Goal: Task Accomplishment & Management: Use online tool/utility

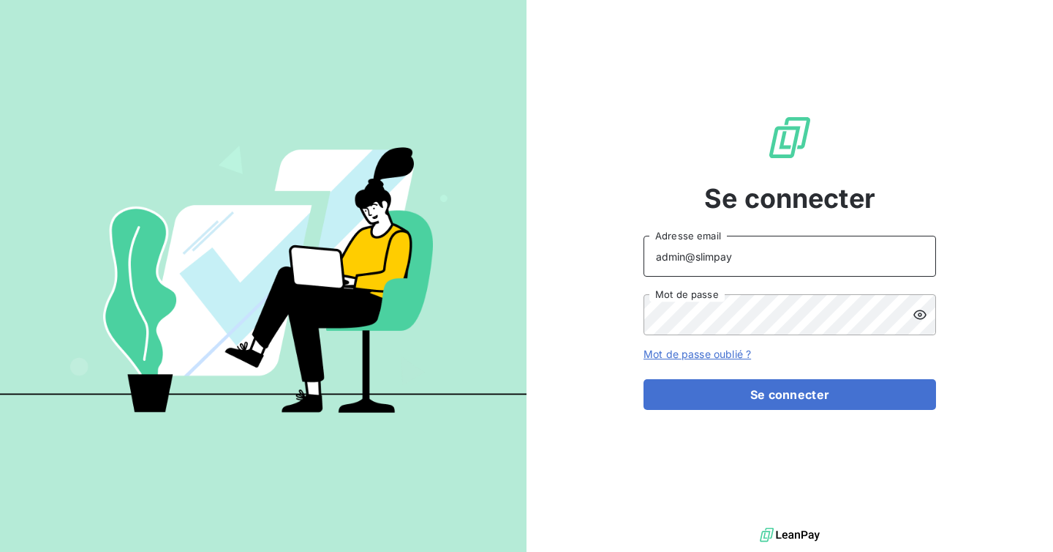
click at [768, 263] on input "admin@slimpay" at bounding box center [790, 256] width 293 height 41
type input "admin@actasas"
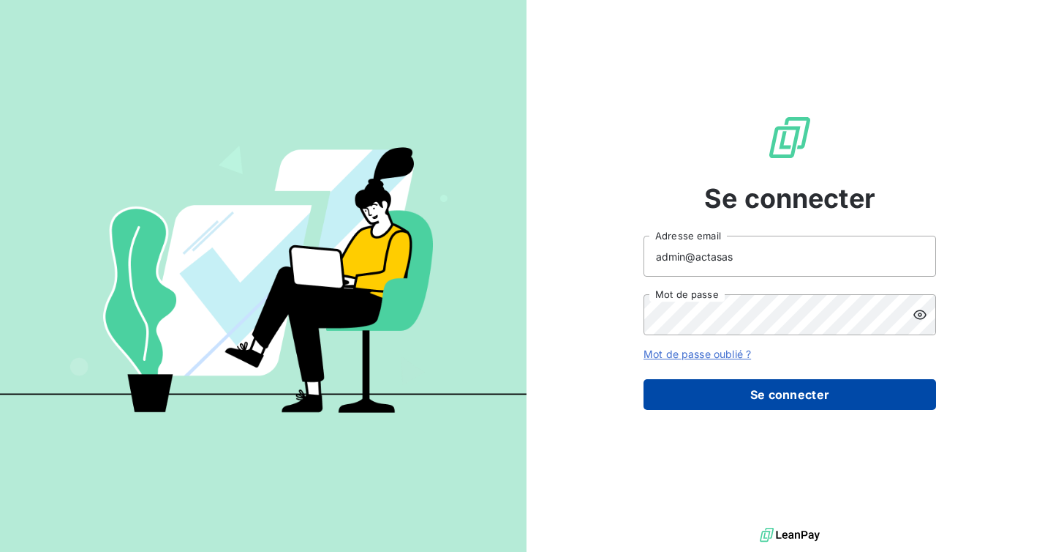
click at [766, 398] on button "Se connecter" at bounding box center [790, 394] width 293 height 31
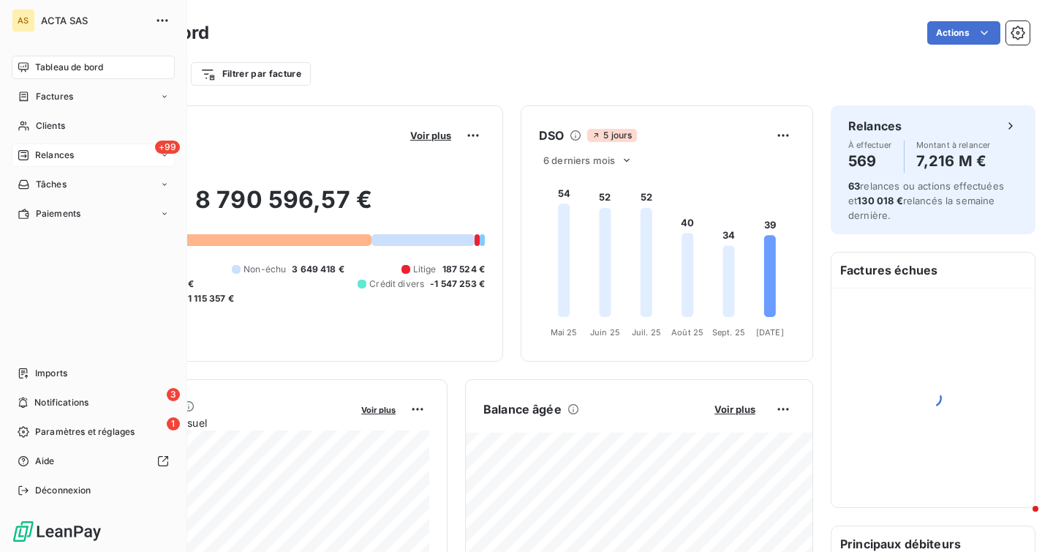
click at [96, 162] on div "+99 Relances" at bounding box center [93, 154] width 163 height 23
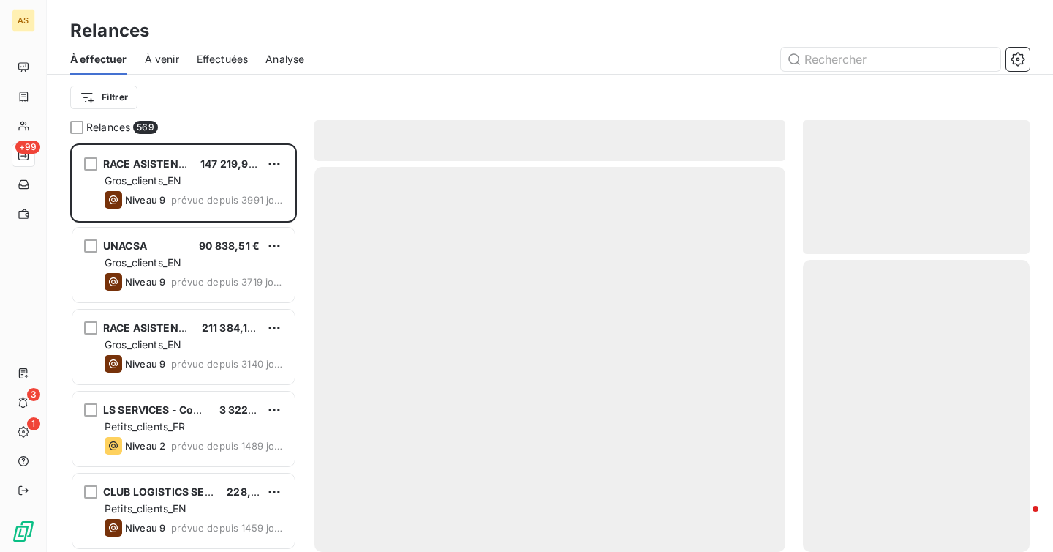
scroll to position [408, 227]
click at [1012, 65] on icon "button" at bounding box center [1018, 59] width 15 height 15
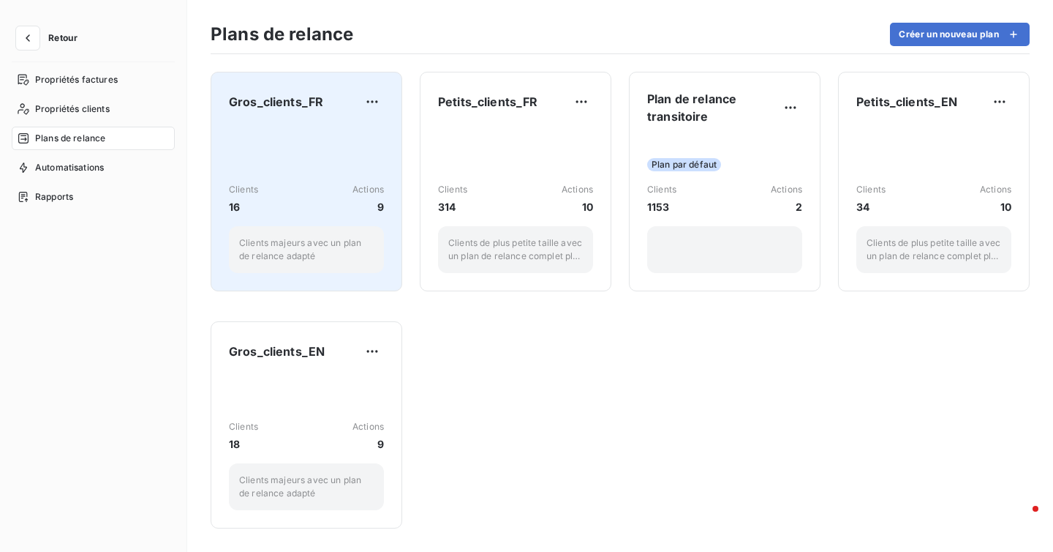
click at [323, 173] on div "Clients 16 Actions 9 Clients majeurs avec un plan de relance adapté" at bounding box center [306, 199] width 155 height 148
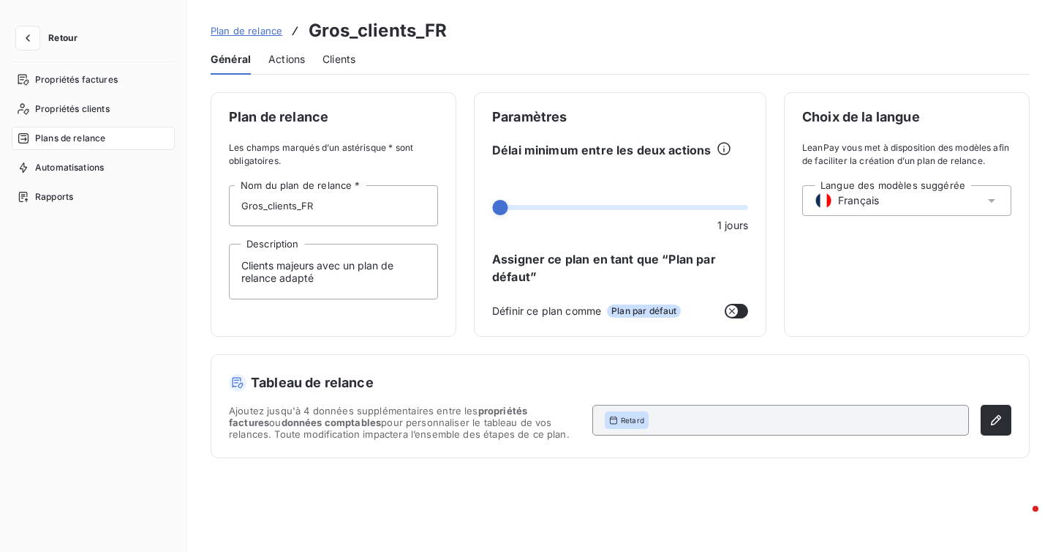
click at [291, 58] on span "Actions" at bounding box center [286, 59] width 37 height 15
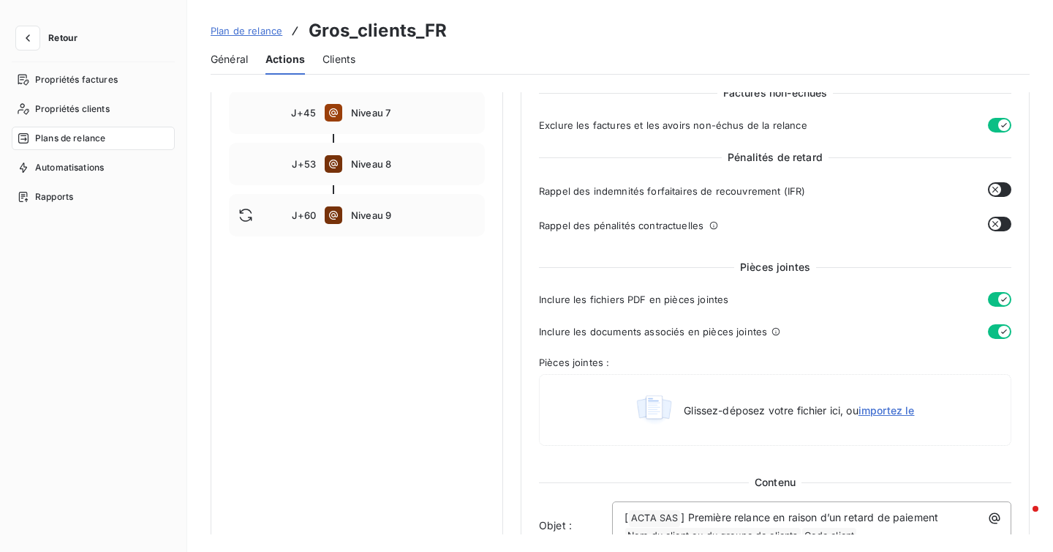
scroll to position [493, 0]
click at [26, 25] on div "Retour Propriétés factures Propriétés clients Plans de relance Automatisations …" at bounding box center [93, 276] width 187 height 552
click at [26, 35] on icon "button" at bounding box center [27, 38] width 15 height 15
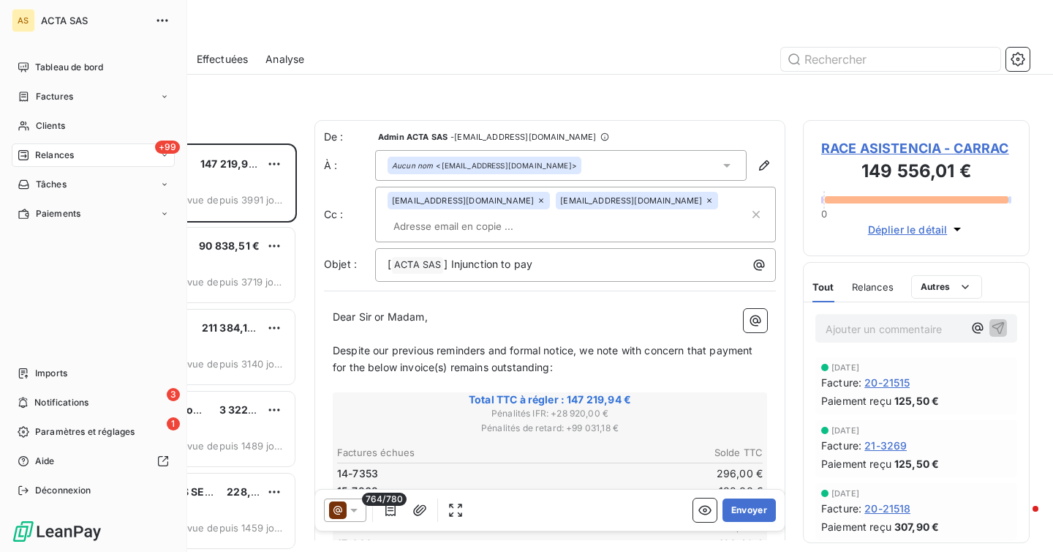
scroll to position [408, 227]
click at [70, 375] on div "Imports" at bounding box center [93, 372] width 163 height 23
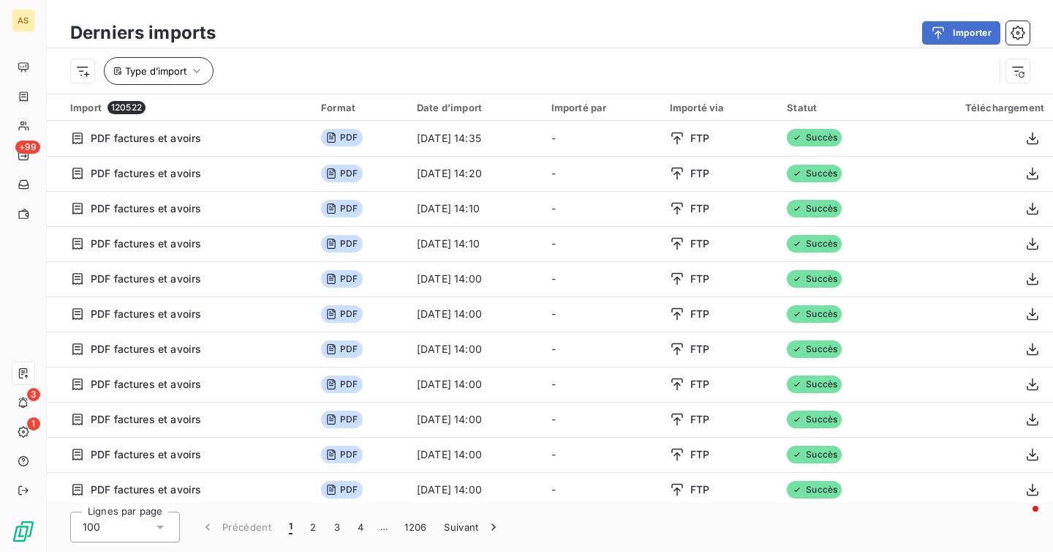
click at [175, 71] on span "Type d’import" at bounding box center [155, 71] width 61 height 12
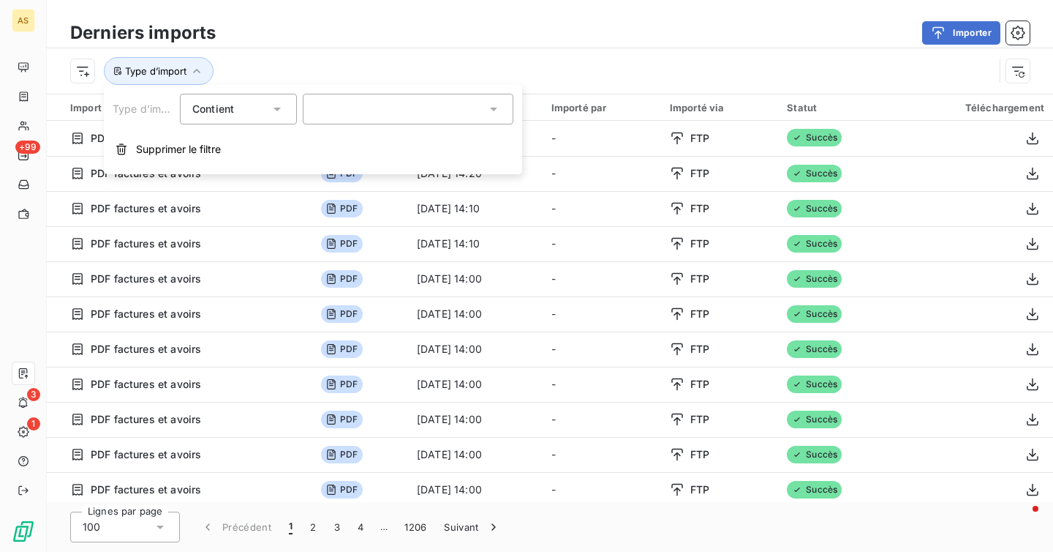
click at [418, 53] on div "Type d’import" at bounding box center [550, 70] width 1007 height 45
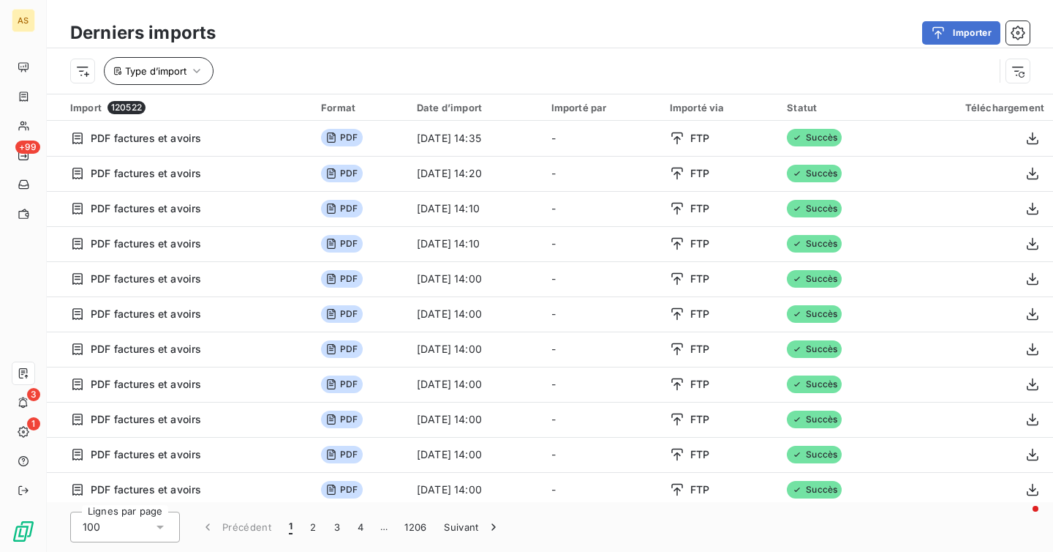
click at [196, 66] on icon "button" at bounding box center [196, 71] width 15 height 15
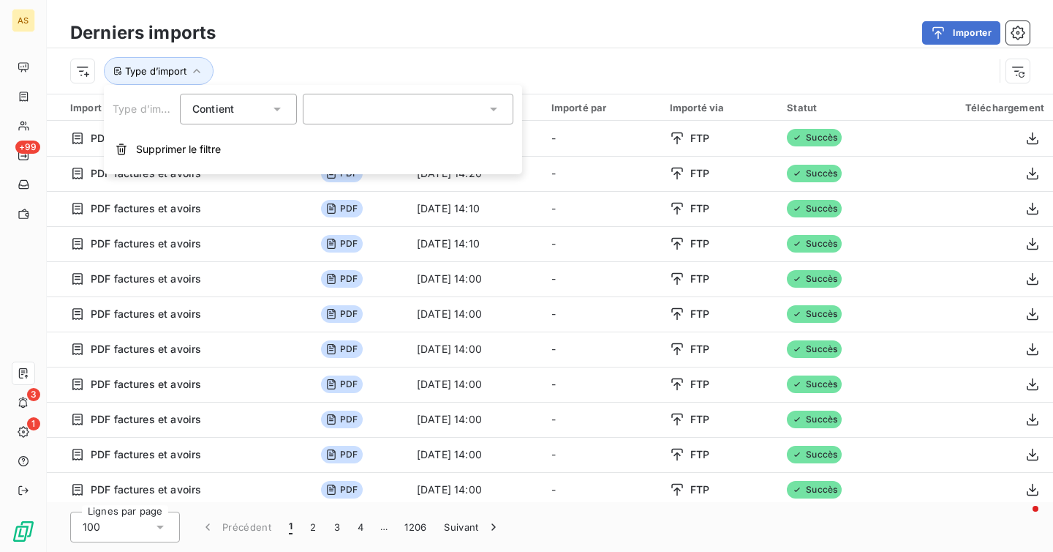
click at [353, 121] on div at bounding box center [408, 109] width 211 height 31
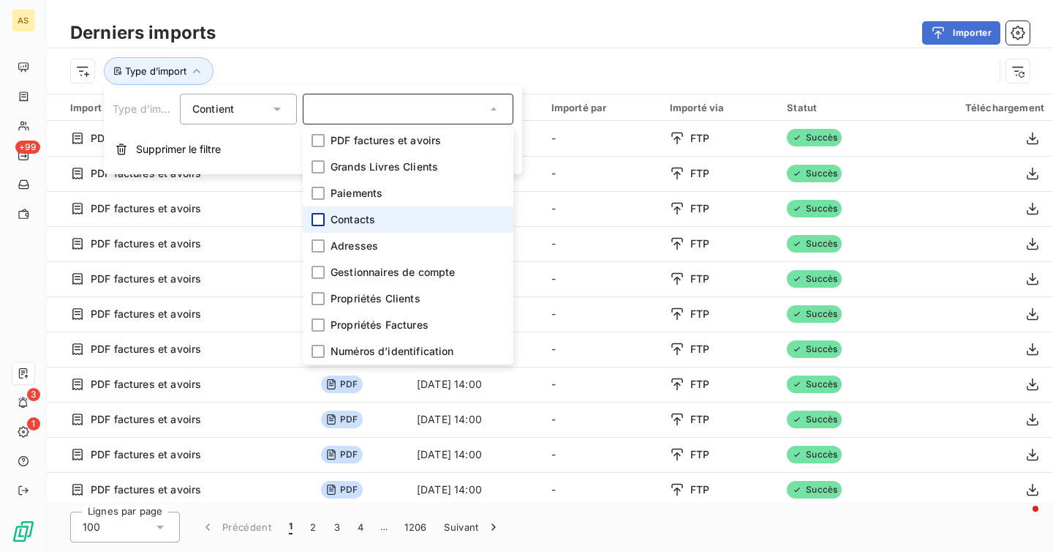
click at [320, 222] on div at bounding box center [318, 219] width 13 height 13
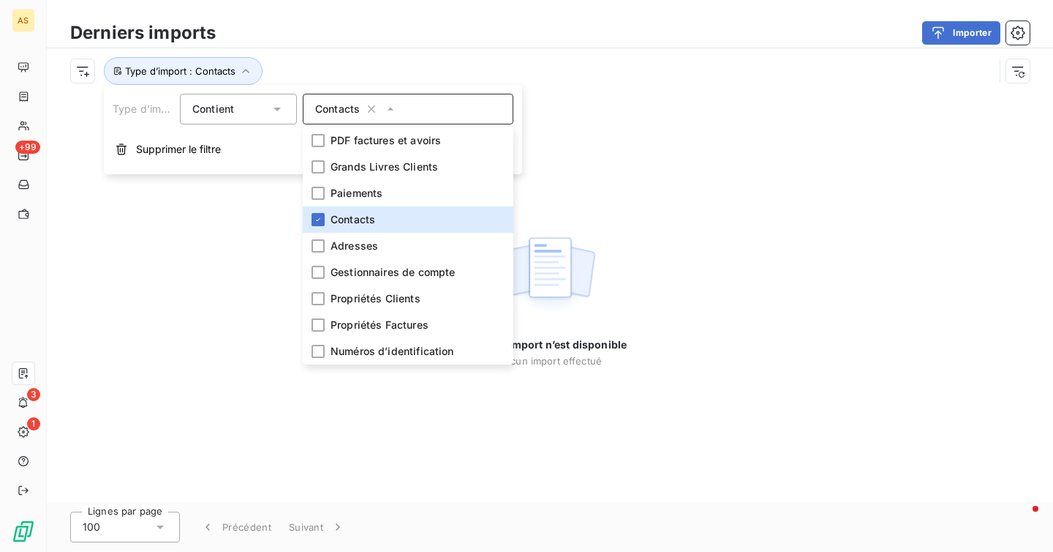
click at [447, 64] on div "Type d’import : Contacts" at bounding box center [532, 71] width 924 height 28
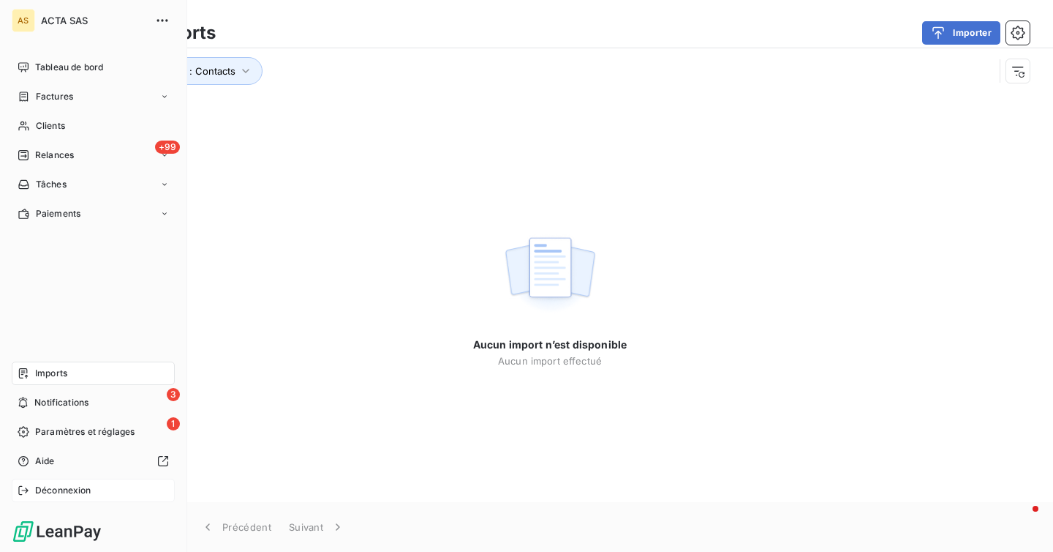
click at [42, 480] on div "Déconnexion" at bounding box center [93, 489] width 163 height 23
